Goal: Transaction & Acquisition: Purchase product/service

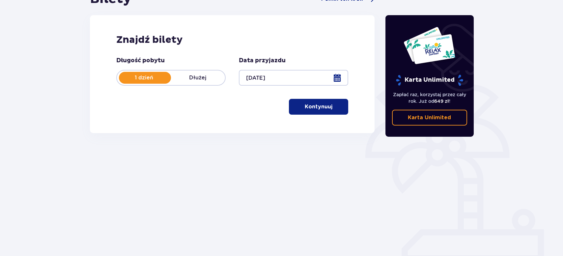
scroll to position [80, 0]
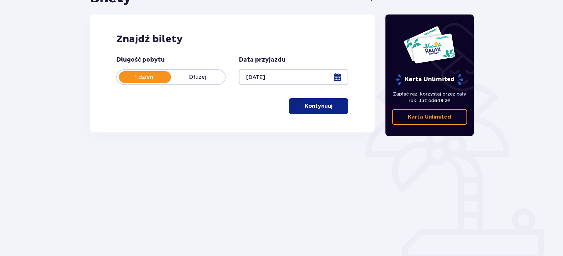
click at [325, 103] on p "Kontynuuj" at bounding box center [319, 105] width 28 height 7
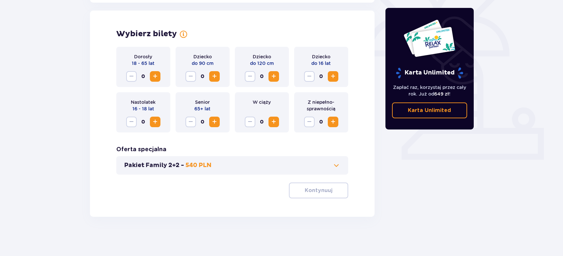
scroll to position [181, 0]
click at [156, 77] on span "Increase" at bounding box center [155, 76] width 8 height 8
click at [157, 77] on span "Increase" at bounding box center [155, 76] width 8 height 8
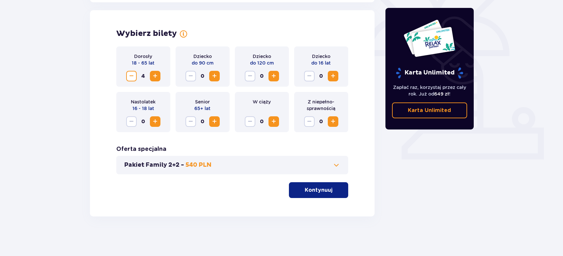
click at [333, 190] on span "button" at bounding box center [334, 190] width 8 height 8
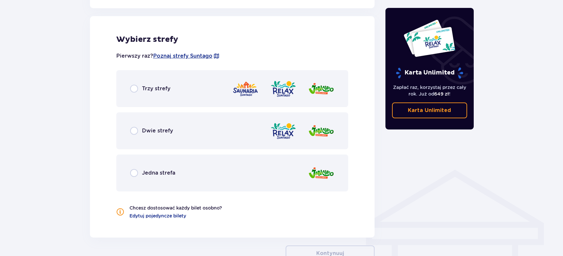
scroll to position [366, 0]
click at [152, 92] on p "Trzy strefy" at bounding box center [156, 88] width 28 height 7
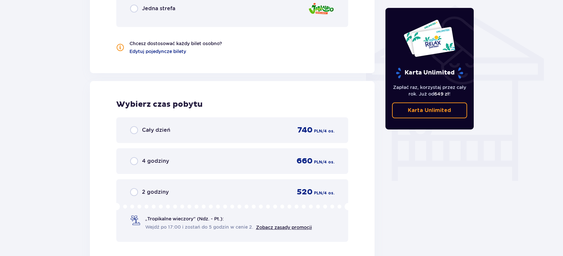
scroll to position [516, 0]
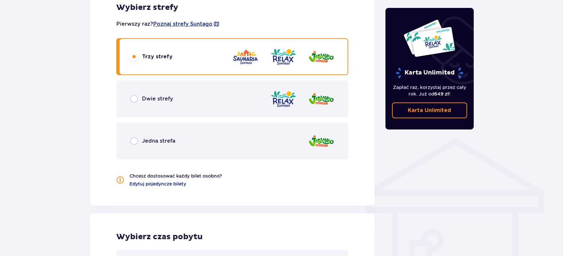
click at [175, 95] on div "Dwie strefy" at bounding box center [232, 98] width 232 height 37
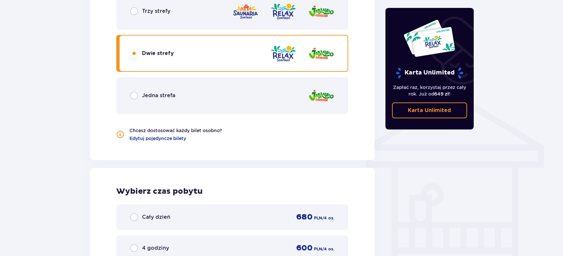
scroll to position [358, 0]
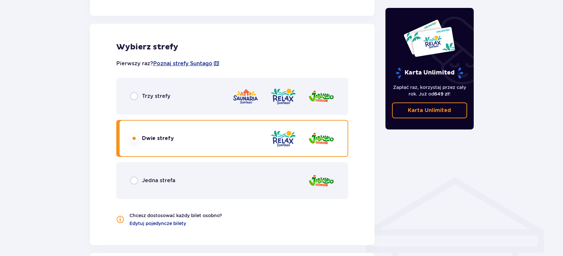
click at [163, 88] on div "Trzy strefy" at bounding box center [232, 96] width 232 height 37
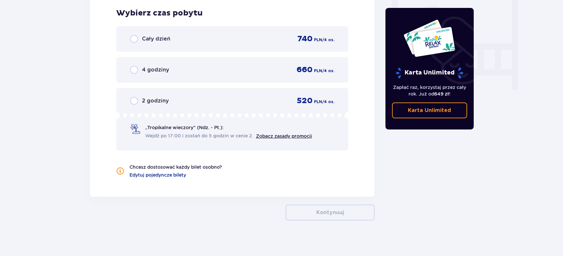
scroll to position [625, 0]
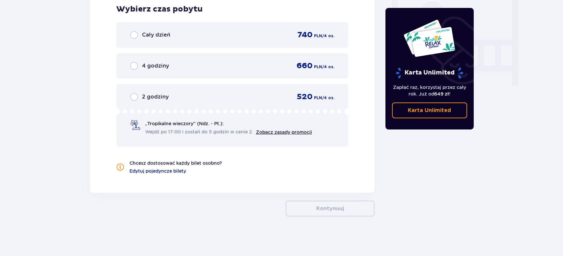
click at [215, 45] on div "Cały dzień 740 PLN / 4 os." at bounding box center [232, 35] width 232 height 26
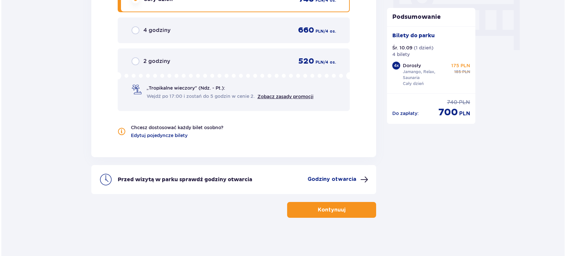
scroll to position [662, 0]
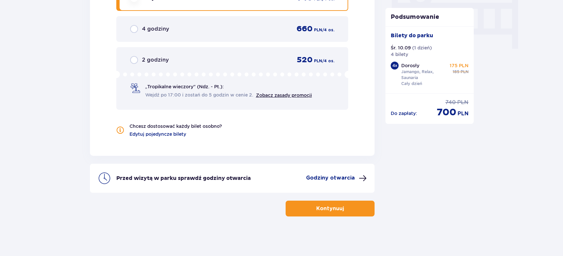
click at [327, 183] on div "Przed wizytą w parku sprawdź godziny otwarcia Godziny otwarcia" at bounding box center [232, 178] width 285 height 29
click at [327, 181] on p "Godziny otwarcia" at bounding box center [330, 177] width 49 height 7
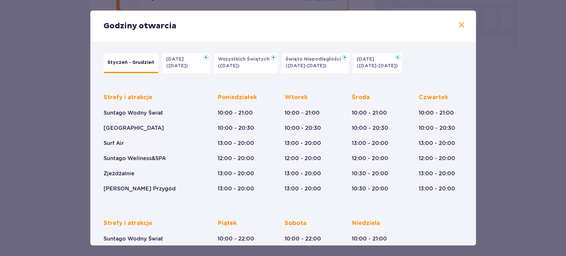
click at [200, 66] on button "Halloween (31.10.25)" at bounding box center [186, 63] width 48 height 20
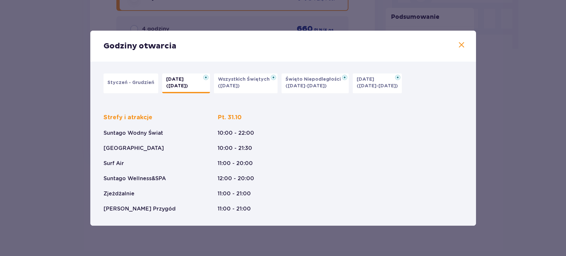
click at [145, 80] on p "Styczeń - Grudzień" at bounding box center [130, 82] width 47 height 7
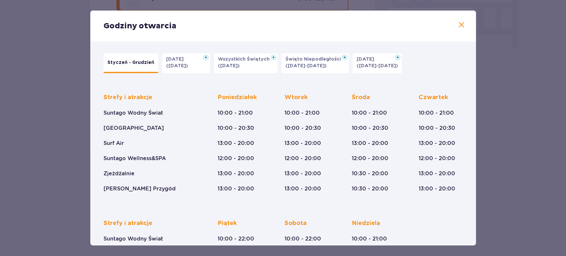
click at [457, 22] on span at bounding box center [461, 25] width 8 height 8
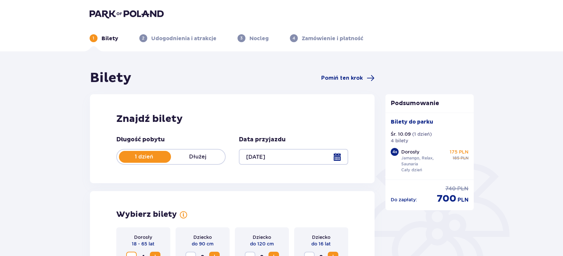
click at [125, 18] on div "1 Bilety 2 Udogodnienia i atrakcje 3 Nocleg 4 Zamówienie i płatność" at bounding box center [281, 30] width 395 height 24
click at [126, 17] on img at bounding box center [127, 13] width 74 height 9
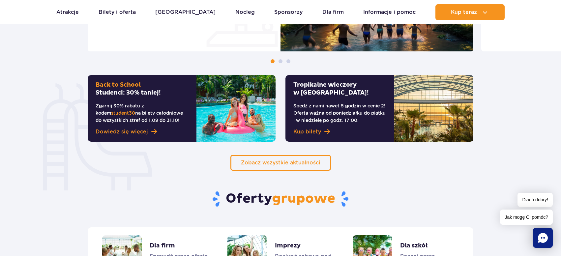
scroll to position [395, 0]
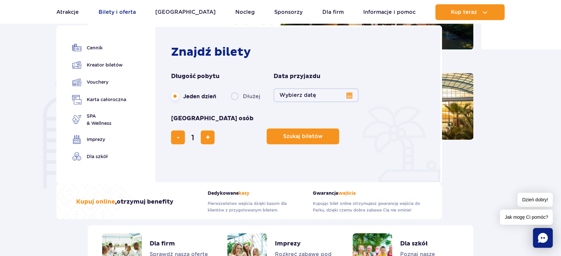
click at [136, 14] on link "Bilety i oferta" at bounding box center [116, 12] width 37 height 16
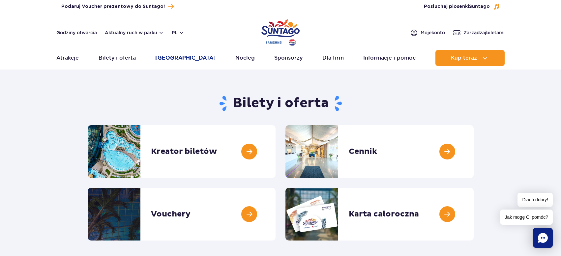
click at [177, 58] on link "[GEOGRAPHIC_DATA]" at bounding box center [185, 58] width 60 height 16
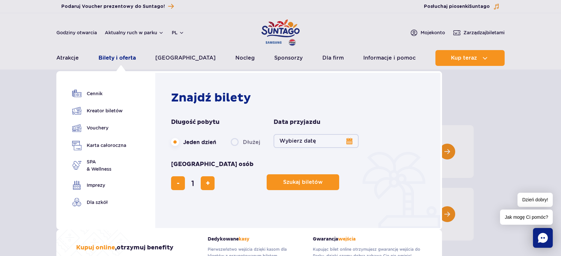
click at [127, 61] on link "Bilety i oferta" at bounding box center [116, 58] width 37 height 16
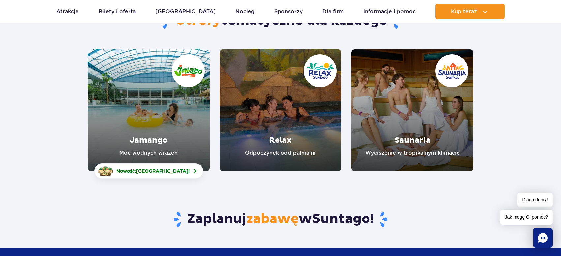
scroll to position [79, 0]
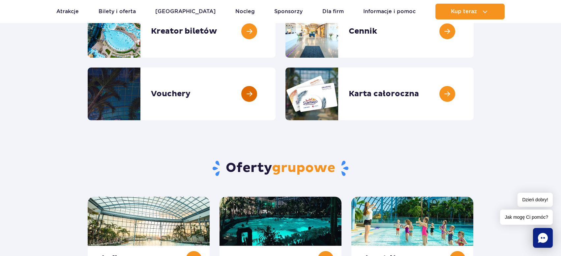
scroll to position [119, 0]
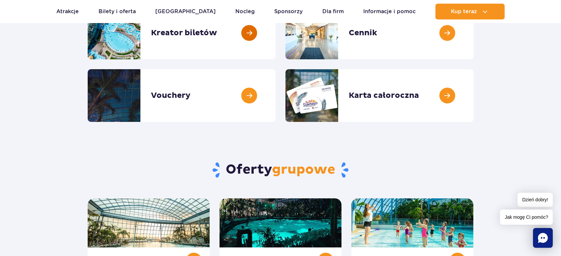
click at [275, 47] on link at bounding box center [275, 33] width 0 height 53
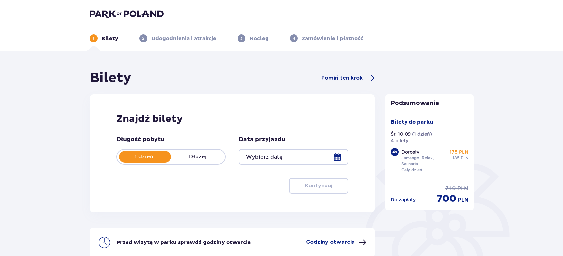
type input "[DATE]"
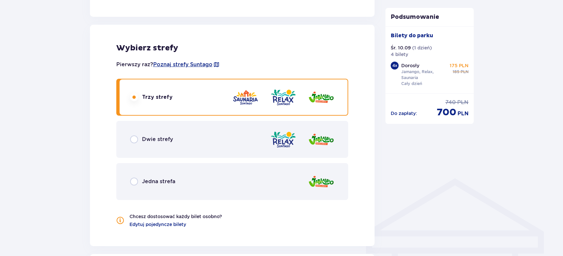
scroll to position [356, 0]
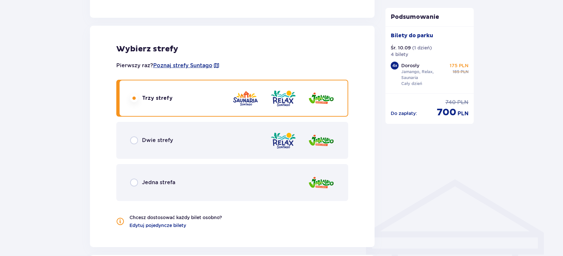
click at [181, 181] on div "Jedna strefa" at bounding box center [232, 182] width 232 height 37
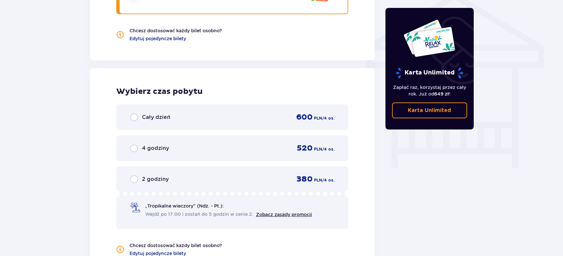
scroll to position [555, 0]
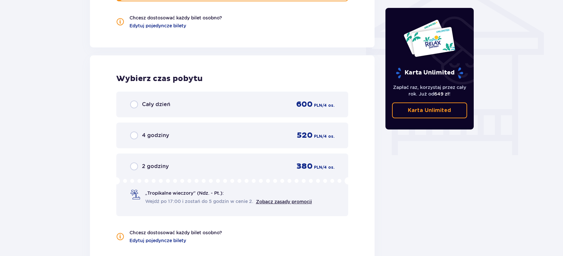
click at [405, 106] on link "Karta Unlimited" at bounding box center [429, 110] width 75 height 16
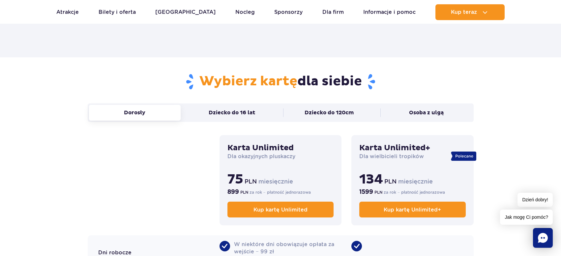
scroll to position [435, 0]
